Goal: Task Accomplishment & Management: Manage account settings

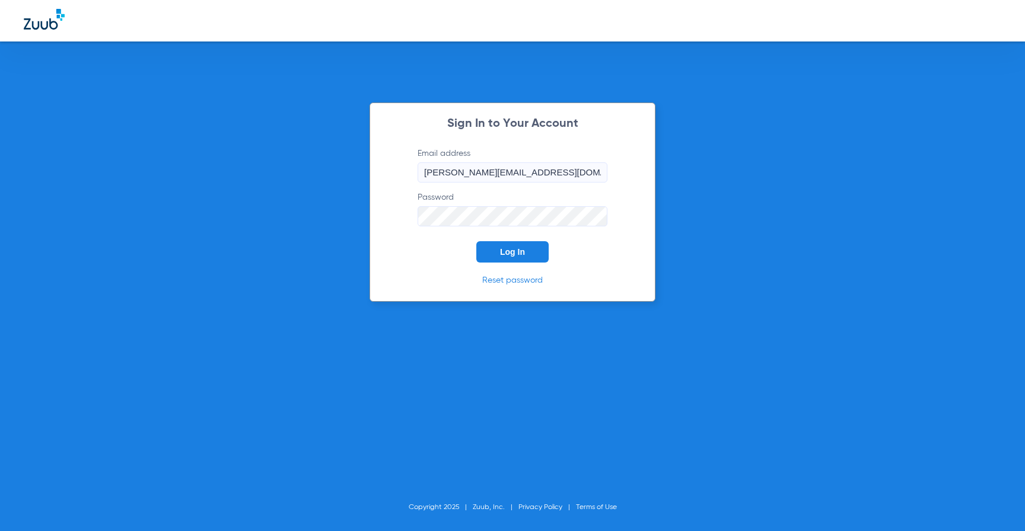
click at [499, 254] on button "Log In" at bounding box center [512, 251] width 72 height 21
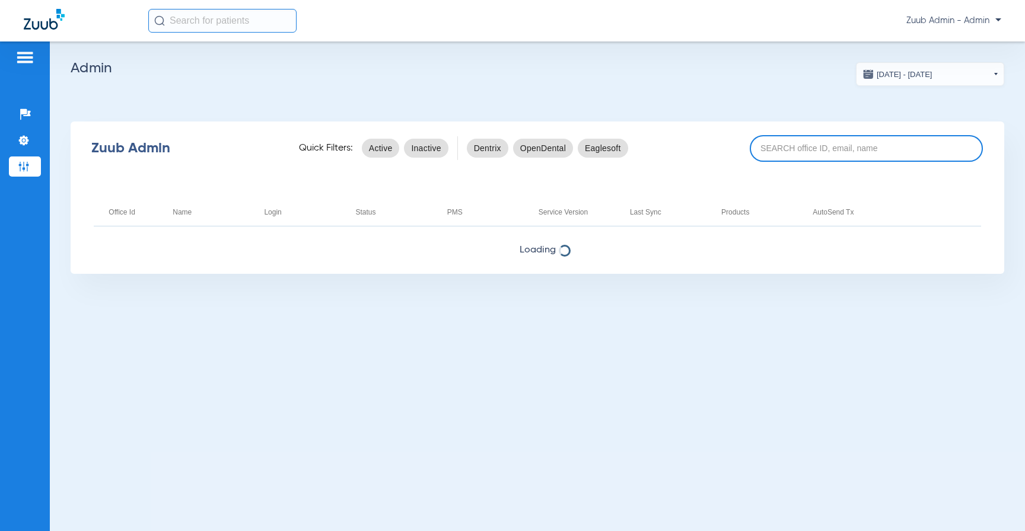
click at [832, 150] on input at bounding box center [867, 148] width 234 height 27
paste input "17006927"
type input "17006927"
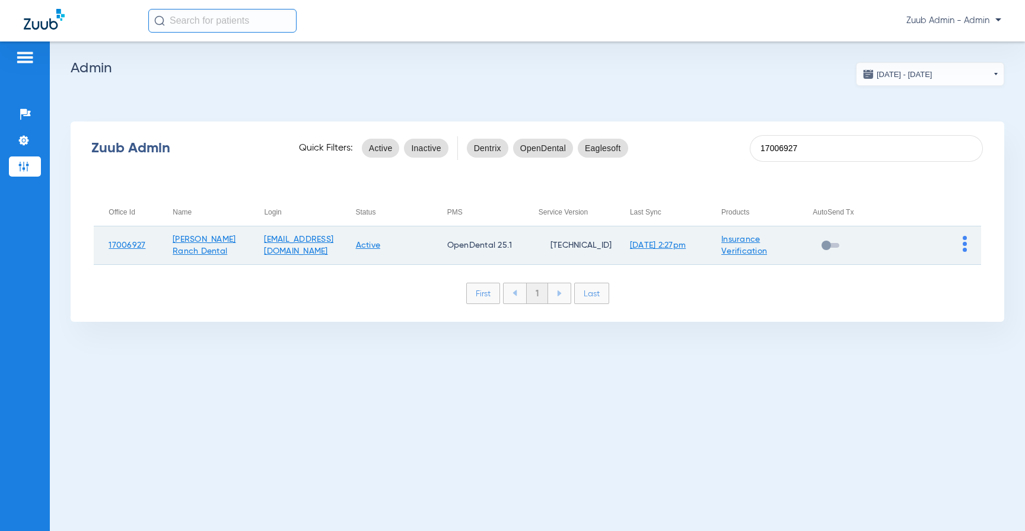
click at [381, 247] on link "Active" at bounding box center [368, 245] width 25 height 8
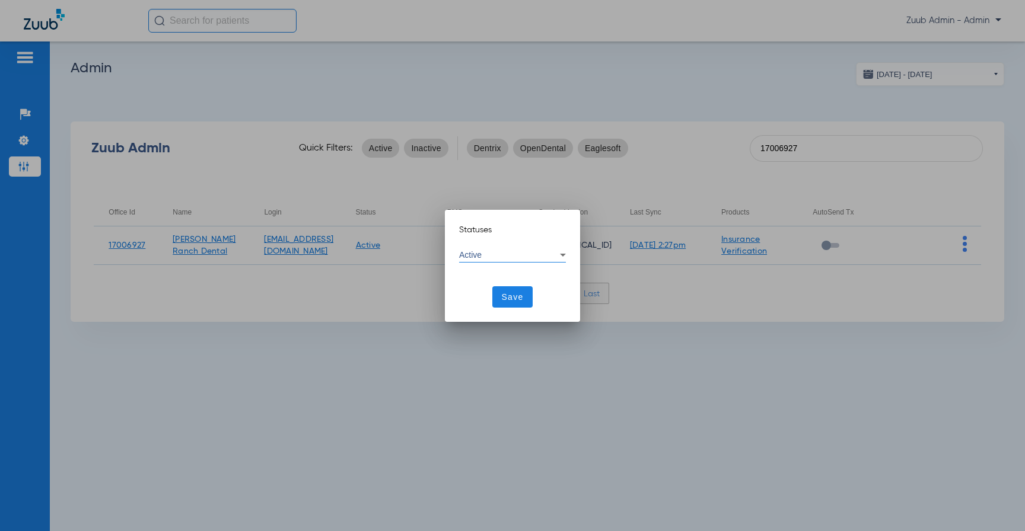
click at [502, 259] on div "Active" at bounding box center [512, 255] width 107 height 14
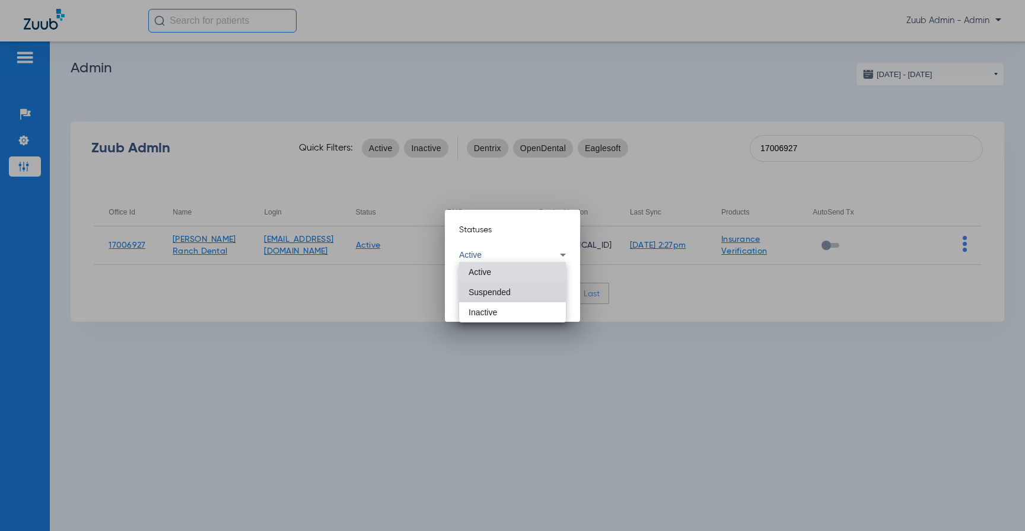
click at [494, 292] on span "Suspended" at bounding box center [490, 292] width 42 height 8
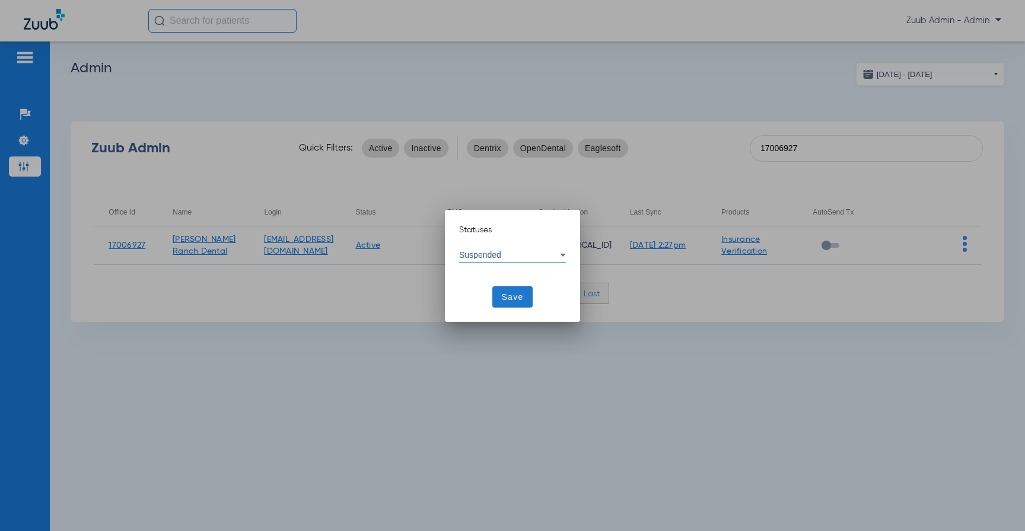
click at [499, 294] on span at bounding box center [512, 297] width 41 height 28
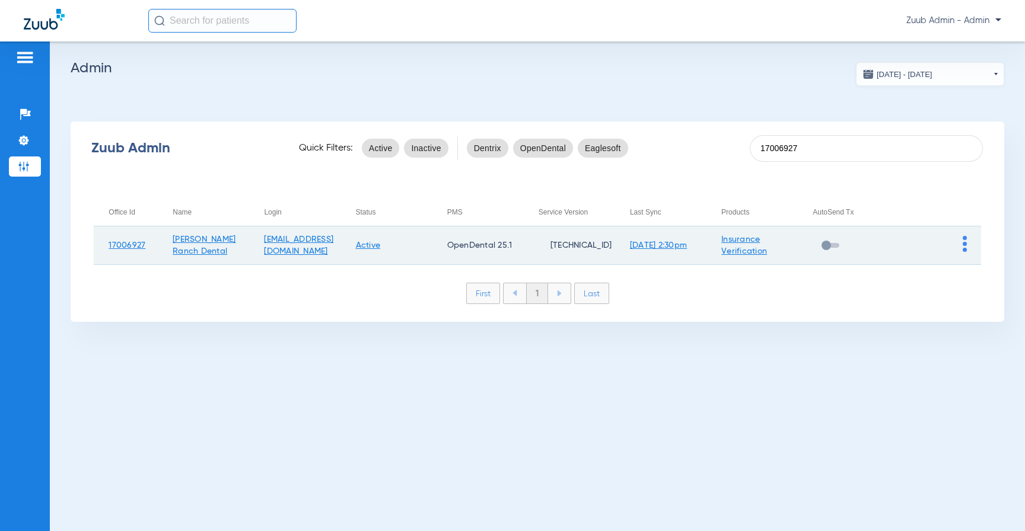
click at [381, 246] on link "Active" at bounding box center [368, 245] width 25 height 8
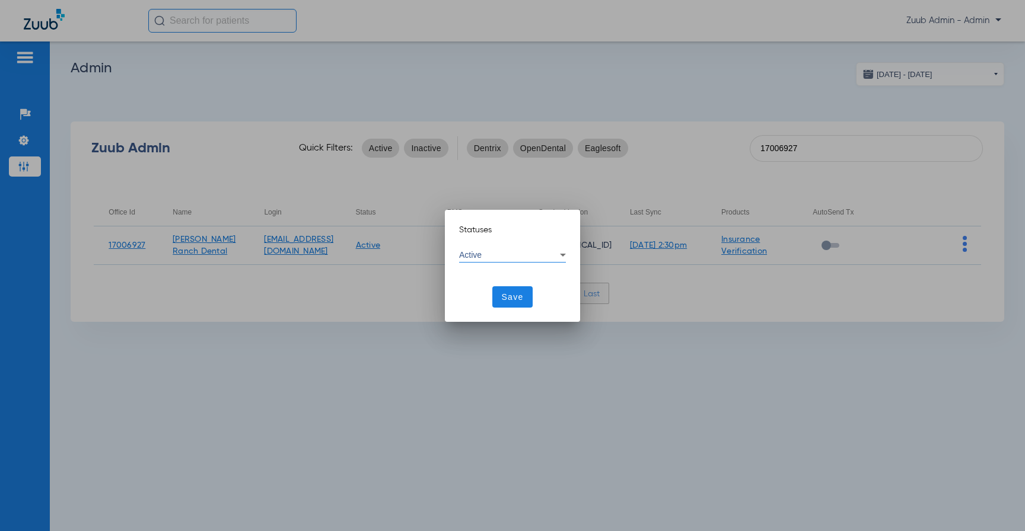
click at [507, 260] on div "Active" at bounding box center [512, 255] width 107 height 14
click at [491, 289] on span "Suspended" at bounding box center [490, 292] width 42 height 8
click at [512, 295] on span "Save" at bounding box center [513, 297] width 22 height 12
